Goal: Check status

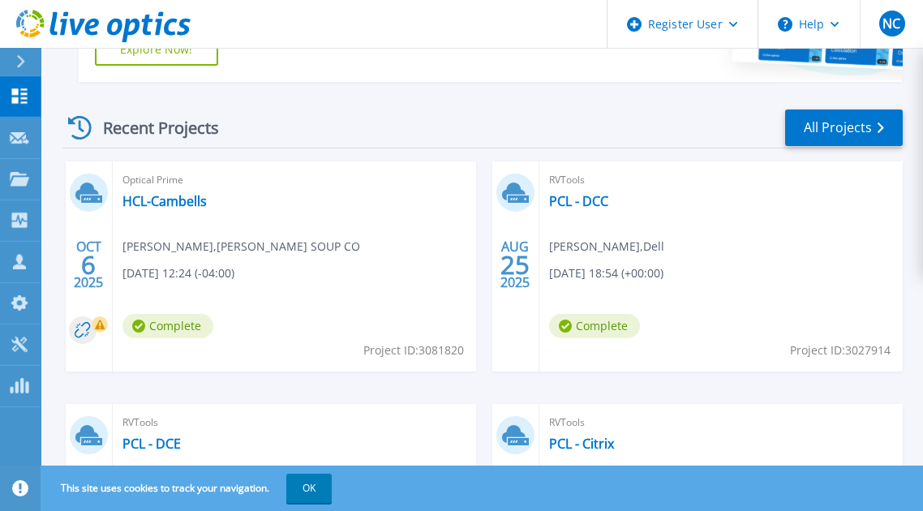
scroll to position [486, 0]
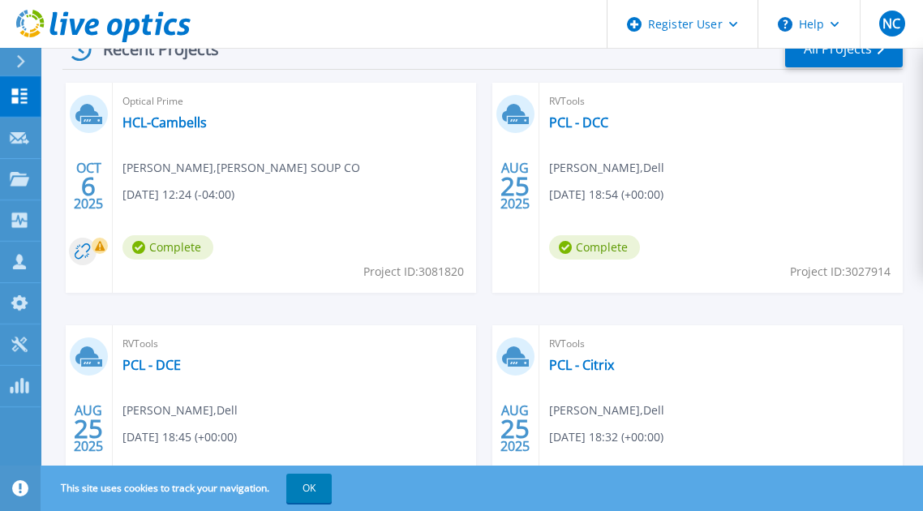
click at [174, 113] on div "Optical Prime HCL-Cambells [PERSON_NAME] , [PERSON_NAME] SOUP CO [DATE] 12:24 (…" at bounding box center [294, 188] width 363 height 210
click at [175, 130] on link "HCL-Cambells" at bounding box center [164, 122] width 84 height 16
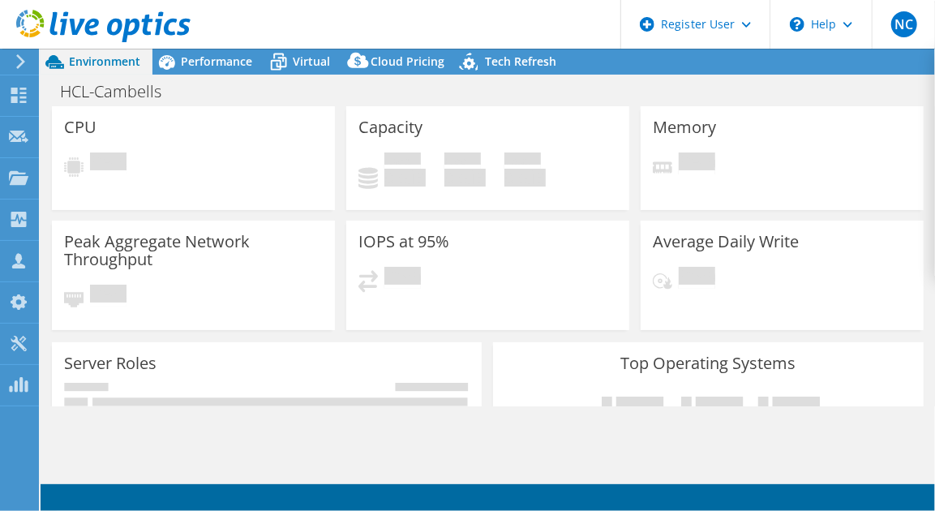
select select "USD"
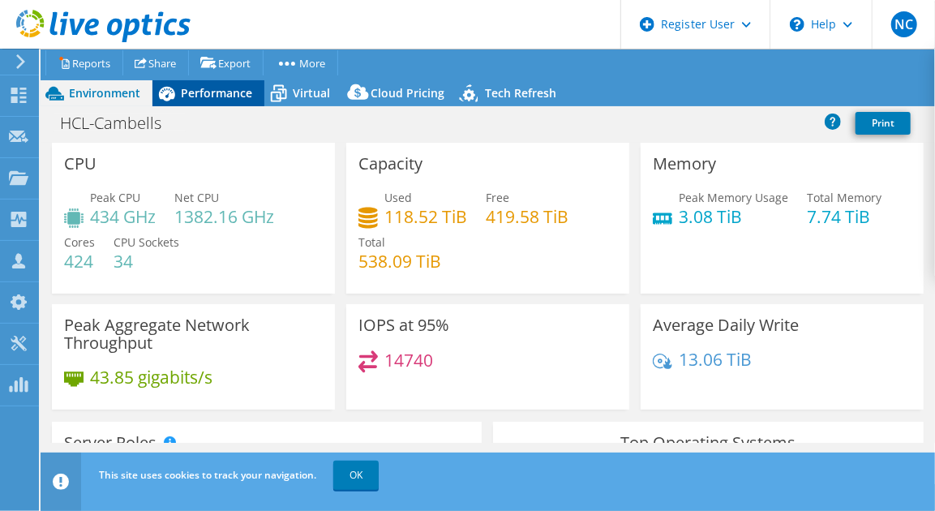
click at [217, 96] on span "Performance" at bounding box center [216, 92] width 71 height 15
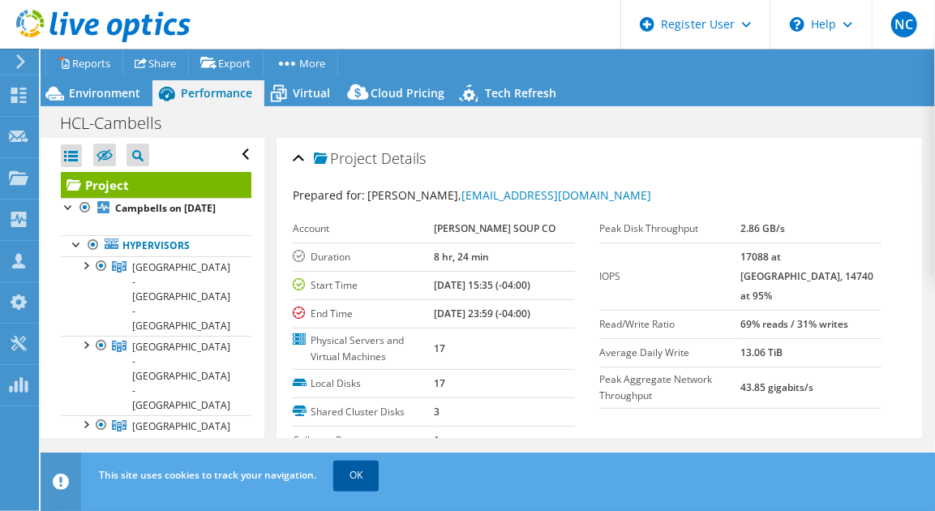
click at [349, 471] on link "OK" at bounding box center [355, 475] width 45 height 29
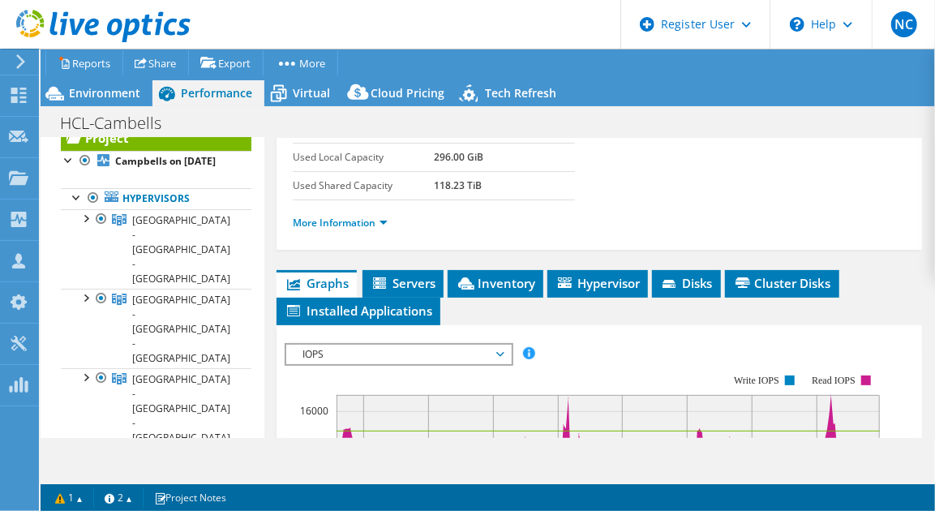
scroll to position [324, 0]
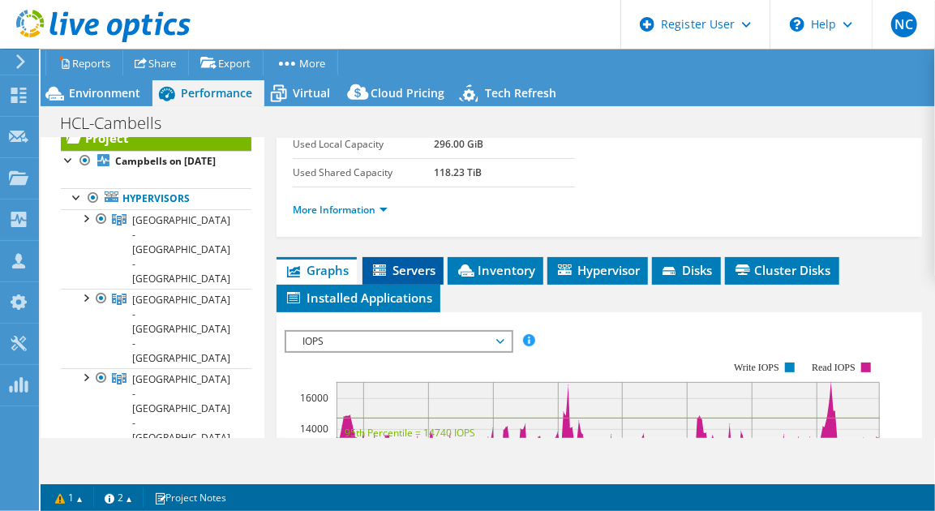
click at [417, 262] on span "Servers" at bounding box center [403, 270] width 65 height 16
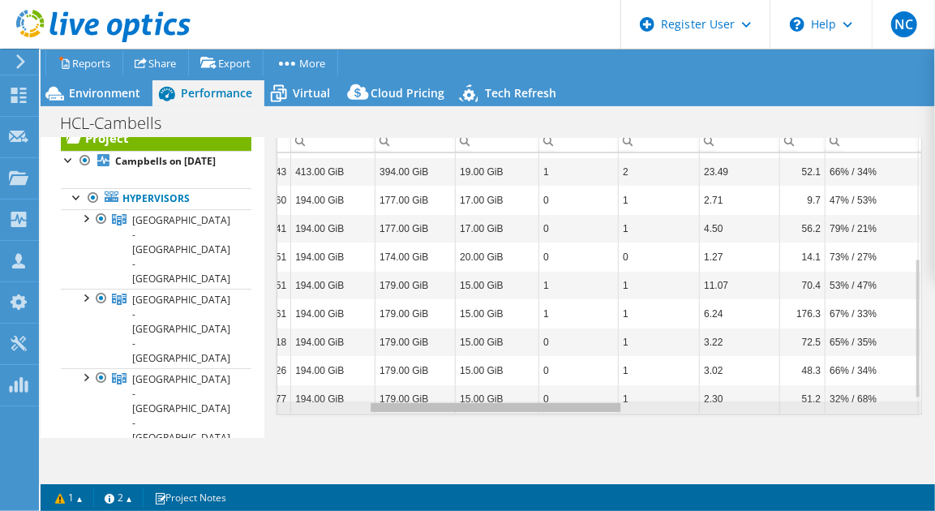
scroll to position [0, 229]
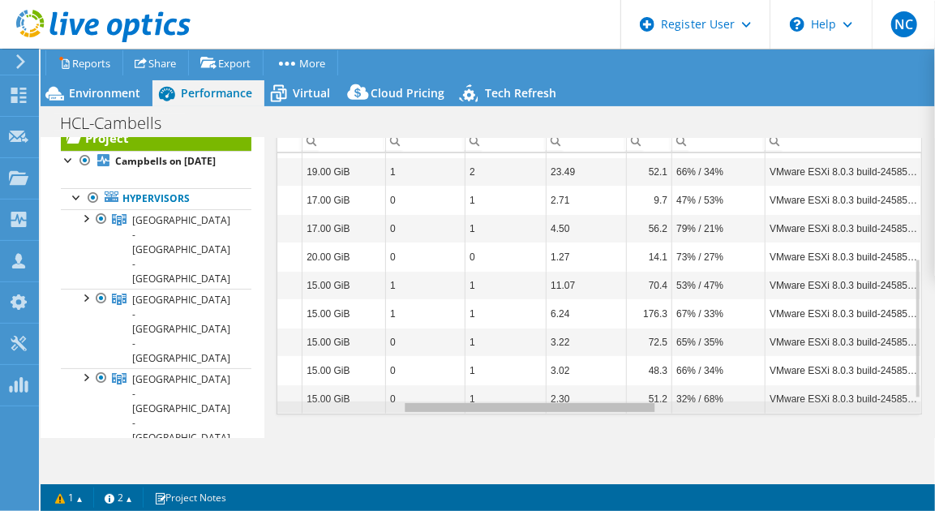
drag, startPoint x: 465, startPoint y: 401, endPoint x: 604, endPoint y: 397, distance: 138.7
click at [604, 397] on body "NC Dell User Nicholas Chauvin Nicholas.Chauvin@dell.com Dell My Profile Log Out…" at bounding box center [467, 255] width 935 height 511
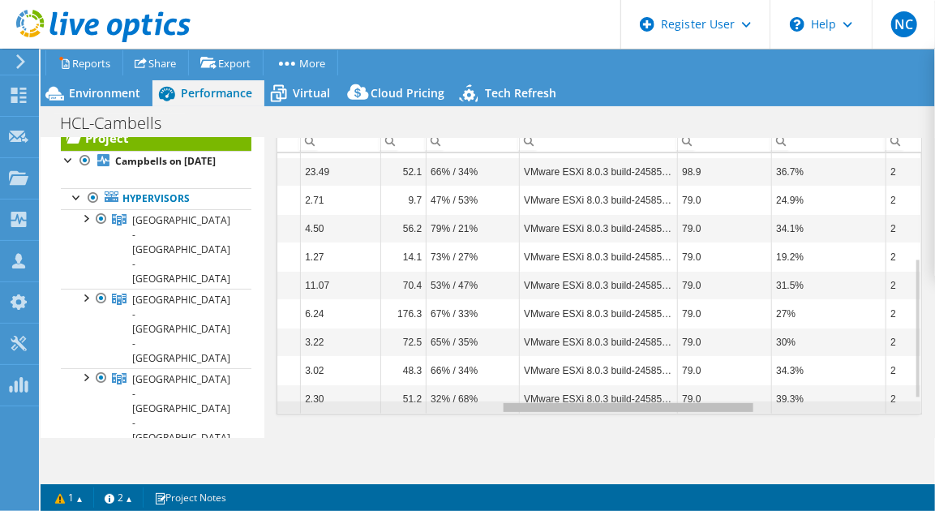
drag, startPoint x: 572, startPoint y: 400, endPoint x: 681, endPoint y: 403, distance: 108.7
click at [681, 403] on body "NC Dell User Nicholas Chauvin Nicholas.Chauvin@dell.com Dell My Profile Log Out…" at bounding box center [467, 255] width 935 height 511
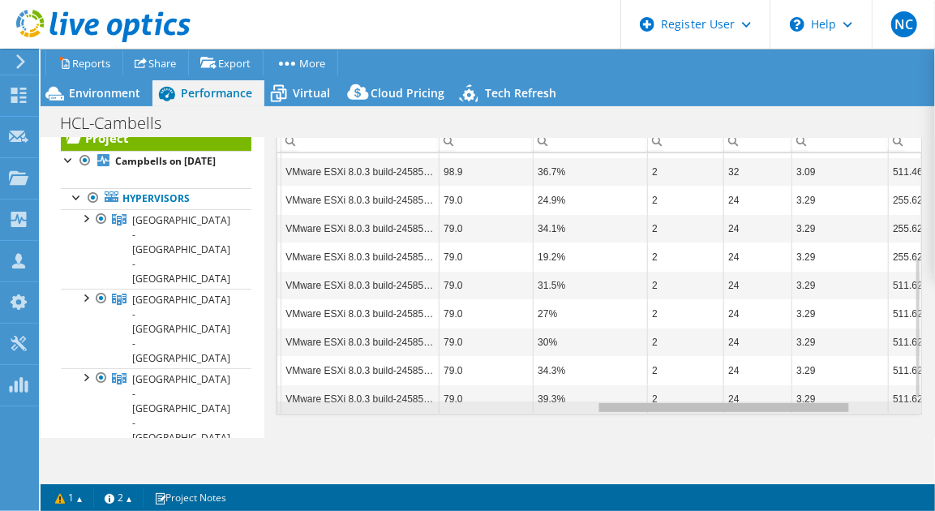
drag, startPoint x: 633, startPoint y: 405, endPoint x: 743, endPoint y: 403, distance: 109.5
click at [743, 403] on body "NC Dell User Nicholas Chauvin Nicholas.Chauvin@dell.com Dell My Profile Log Out…" at bounding box center [467, 255] width 935 height 511
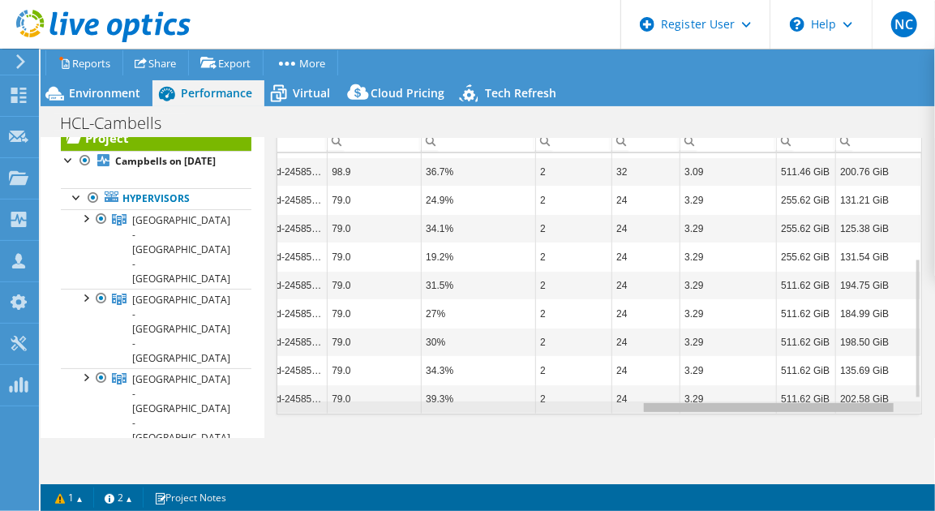
drag, startPoint x: 717, startPoint y: 401, endPoint x: 772, endPoint y: 405, distance: 55.3
click at [772, 405] on body "NC Dell User Nicholas Chauvin Nicholas.Chauvin@dell.com Dell My Profile Log Out…" at bounding box center [467, 255] width 935 height 511
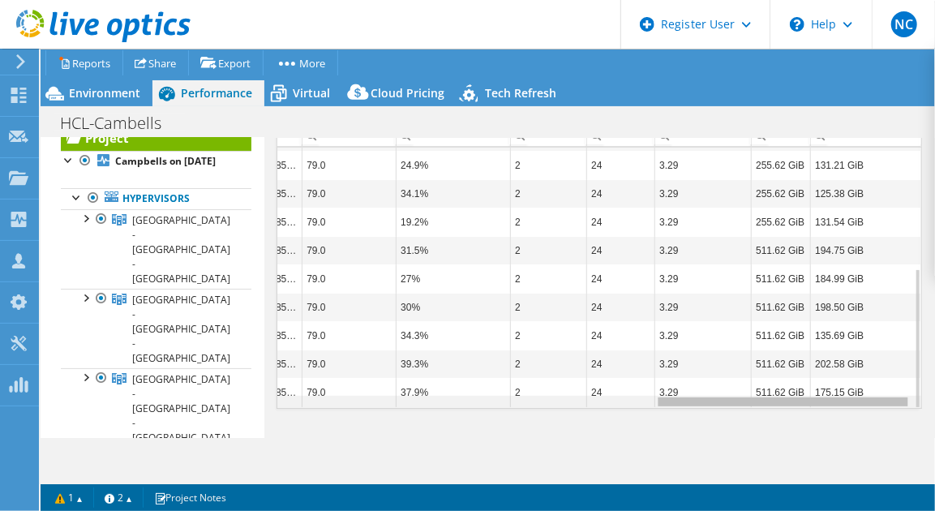
scroll to position [0, 947]
drag, startPoint x: 666, startPoint y: 392, endPoint x: 729, endPoint y: 384, distance: 63.8
click at [729, 384] on body "NC Dell User Nicholas Chauvin Nicholas.Chauvin@dell.com Dell My Profile Log Out…" at bounding box center [467, 255] width 935 height 511
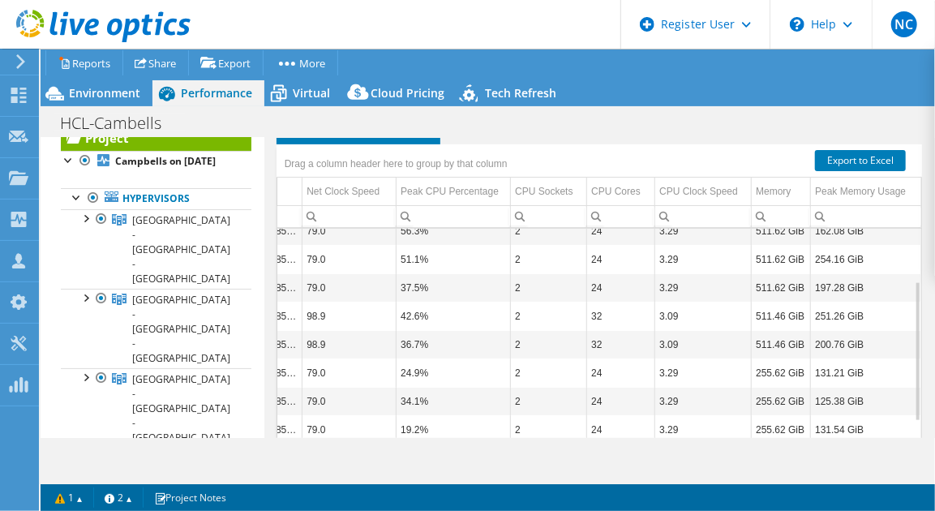
scroll to position [573, 0]
